Goal: Task Accomplishment & Management: Manage account settings

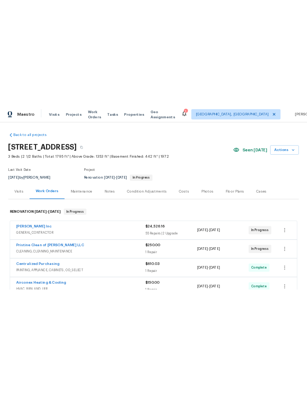
scroll to position [-105, 0]
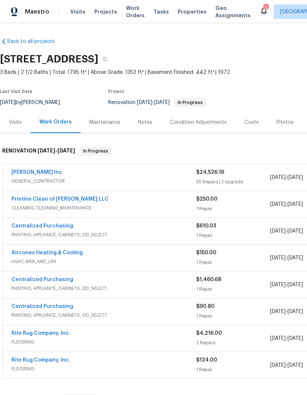
click at [15, 126] on div "Visits" at bounding box center [15, 122] width 31 height 22
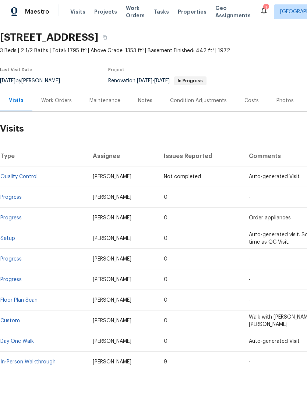
scroll to position [21, 0]
click at [27, 361] on link "In-Person Walkthrough" at bounding box center [27, 362] width 55 height 5
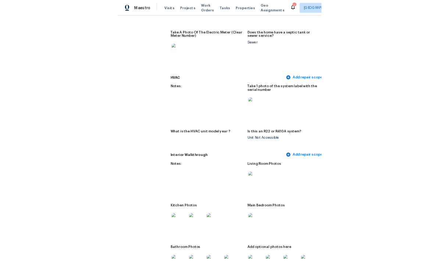
scroll to position [766, 14]
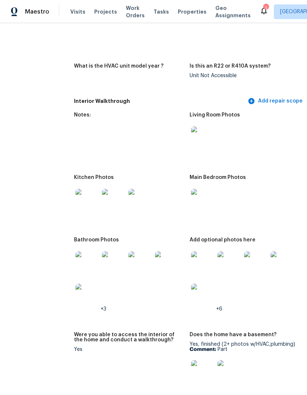
click at [193, 263] on img at bounding box center [203, 263] width 24 height 24
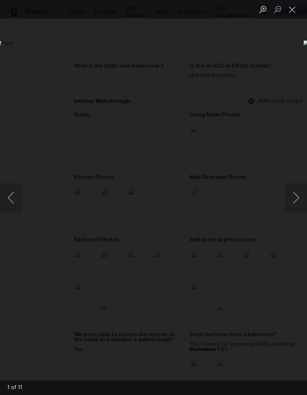
click at [303, 192] on button "Next image" at bounding box center [296, 197] width 22 height 29
click at [294, 196] on button "Next image" at bounding box center [296, 197] width 22 height 29
click at [291, 197] on button "Next image" at bounding box center [296, 197] width 22 height 29
click at [287, 199] on button "Next image" at bounding box center [296, 197] width 22 height 29
click at [286, 199] on button "Next image" at bounding box center [296, 197] width 22 height 29
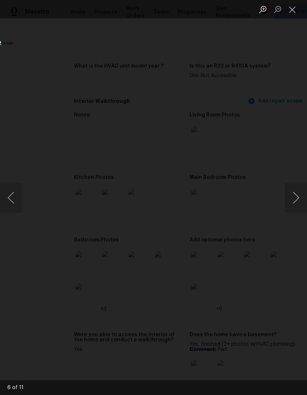
click at [289, 196] on button "Next image" at bounding box center [296, 197] width 22 height 29
click at [288, 197] on button "Next image" at bounding box center [296, 197] width 22 height 29
click at [290, 195] on button "Next image" at bounding box center [296, 197] width 22 height 29
click at [285, 199] on button "Next image" at bounding box center [296, 197] width 22 height 29
click at [240, 211] on img "Lightbox" at bounding box center [119, 197] width 244 height 314
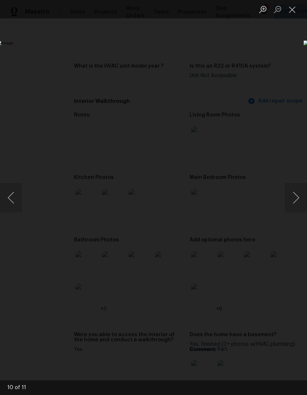
click at [240, 211] on img "Lightbox" at bounding box center [119, 197] width 244 height 314
click at [287, 201] on button "Next image" at bounding box center [296, 197] width 22 height 29
click at [293, 7] on button "Close lightbox" at bounding box center [292, 9] width 15 height 13
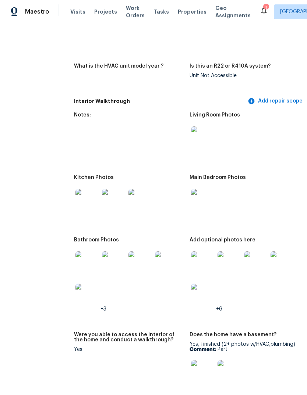
click at [75, 263] on img at bounding box center [87, 263] width 24 height 24
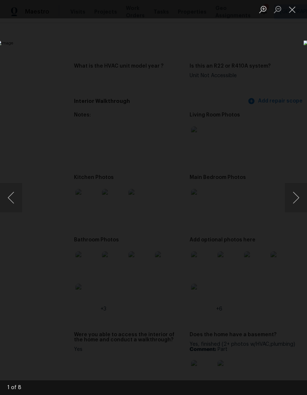
click at [293, 194] on button "Next image" at bounding box center [296, 197] width 22 height 29
click at [289, 195] on button "Next image" at bounding box center [296, 197] width 22 height 29
click at [289, 194] on button "Next image" at bounding box center [296, 197] width 22 height 29
click at [286, 195] on button "Next image" at bounding box center [296, 197] width 22 height 29
click at [287, 192] on button "Next image" at bounding box center [296, 197] width 22 height 29
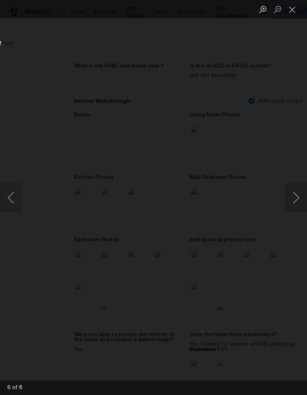
click at [13, 196] on button "Previous image" at bounding box center [11, 197] width 22 height 29
click at [289, 203] on button "Next image" at bounding box center [296, 197] width 22 height 29
click at [296, 198] on button "Next image" at bounding box center [296, 197] width 22 height 29
click at [293, 206] on button "Next image" at bounding box center [296, 197] width 22 height 29
click at [298, 200] on button "Next image" at bounding box center [296, 197] width 22 height 29
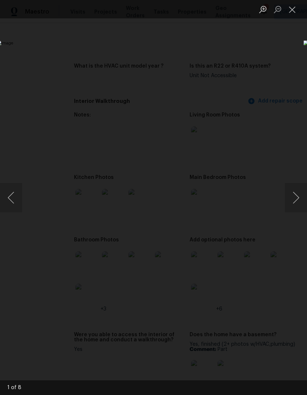
click at [294, 201] on button "Next image" at bounding box center [296, 197] width 22 height 29
click at [286, 11] on button "Close lightbox" at bounding box center [292, 9] width 15 height 13
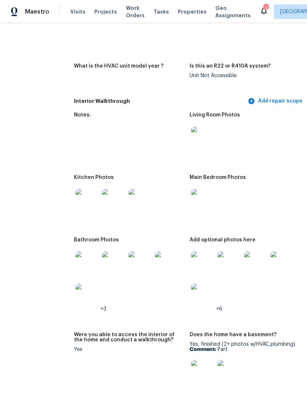
click at [197, 254] on img at bounding box center [203, 263] width 24 height 24
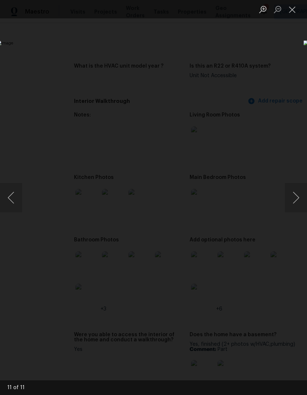
click at [299, 200] on button "Next image" at bounding box center [296, 197] width 22 height 29
click at [303, 194] on button "Next image" at bounding box center [296, 197] width 22 height 29
click at [295, 199] on button "Next image" at bounding box center [296, 197] width 22 height 29
click at [290, 196] on button "Next image" at bounding box center [296, 197] width 22 height 29
click at [286, 199] on button "Next image" at bounding box center [296, 197] width 22 height 29
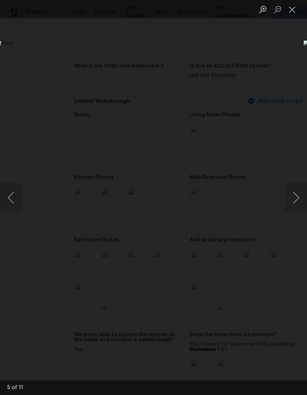
click at [288, 197] on button "Next image" at bounding box center [296, 197] width 22 height 29
click at [286, 198] on button "Next image" at bounding box center [296, 197] width 22 height 29
click at [295, 188] on button "Next image" at bounding box center [296, 197] width 22 height 29
click at [289, 11] on button "Close lightbox" at bounding box center [292, 9] width 15 height 13
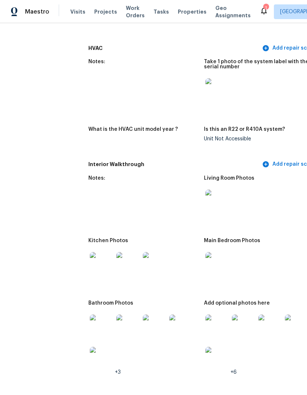
scroll to position [703, 0]
click at [91, 361] on img at bounding box center [102, 359] width 24 height 24
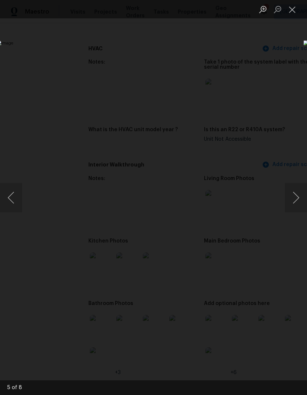
click at [108, 362] on div "Lightbox" at bounding box center [153, 197] width 307 height 395
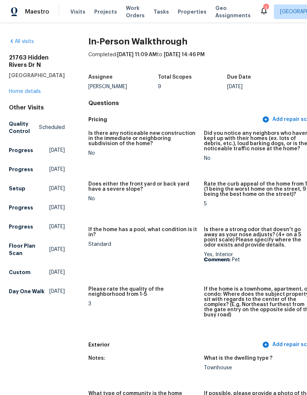
scroll to position [0, 0]
click at [29, 94] on link "Home details" at bounding box center [25, 91] width 32 height 5
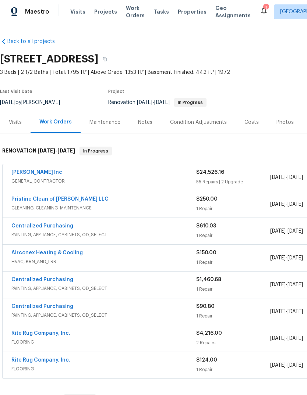
click at [148, 124] on div "Notes" at bounding box center [145, 122] width 14 height 7
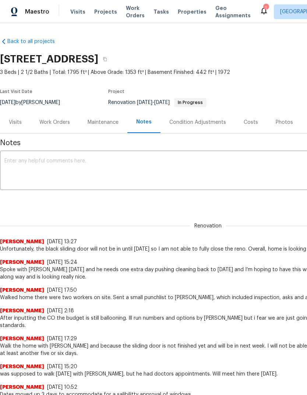
click at [178, 169] on textarea at bounding box center [207, 171] width 407 height 26
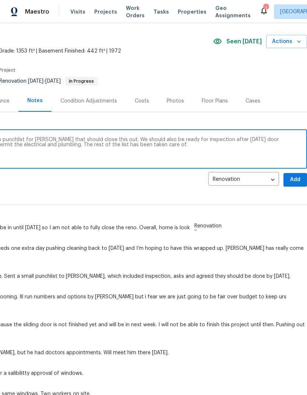
scroll to position [21, 109]
type textarea "The home again and compiled a three item punchlist for [PERSON_NAME] that shoul…"
click at [295, 181] on span "Add" at bounding box center [295, 179] width 12 height 9
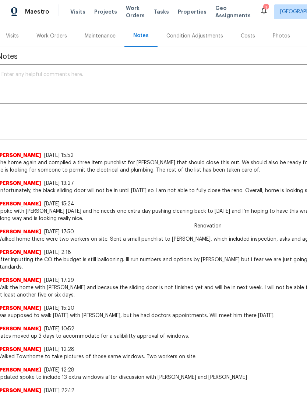
scroll to position [86, 3]
